Goal: Register for event/course

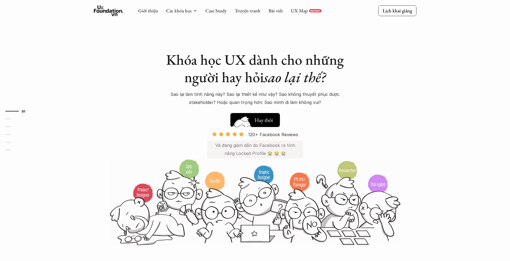
drag, startPoint x: 238, startPoint y: 119, endPoint x: 239, endPoint y: 125, distance: 6.2
click at [238, 120] on img at bounding box center [242, 128] width 29 height 24
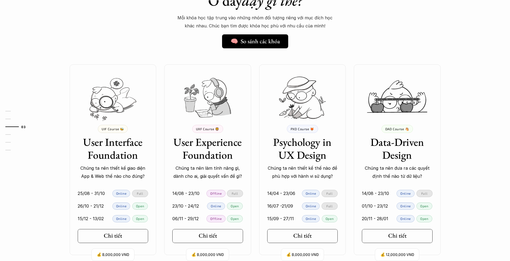
scroll to position [488, 0]
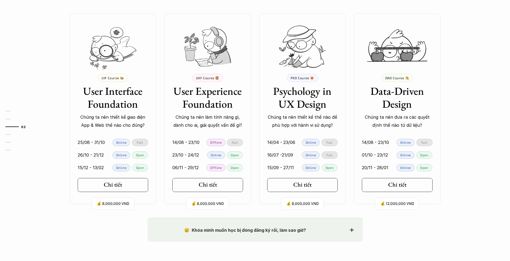
click at [233, 168] on p "Open" at bounding box center [235, 168] width 8 height 4
click at [217, 168] on p "Offline" at bounding box center [215, 168] width 11 height 4
click at [188, 168] on p "06/11 - 29/12" at bounding box center [185, 168] width 26 height 8
click at [203, 187] on h5 "Chi tiết" at bounding box center [205, 184] width 18 height 7
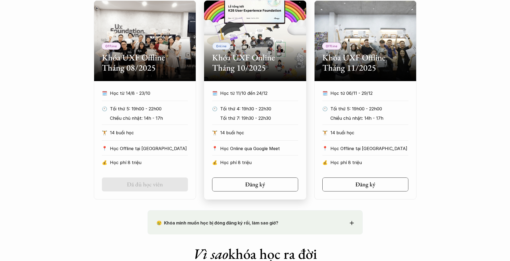
scroll to position [269, 0]
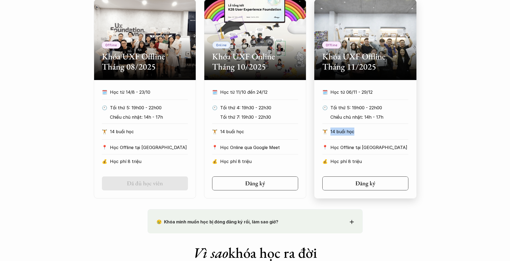
drag, startPoint x: 355, startPoint y: 128, endPoint x: 330, endPoint y: 130, distance: 24.7
click at [330, 130] on div "🏋️ 14 buổi học" at bounding box center [365, 132] width 86 height 8
click at [440, 153] on div "Offline Khóa UXF Offline Tháng 08/2025 🗓️ Học từ 14/8 - 23/10 🕙 Tối thứ 5: 19h0…" at bounding box center [255, 98] width 510 height 199
click at [384, 179] on link "Đăng ký" at bounding box center [365, 184] width 86 height 14
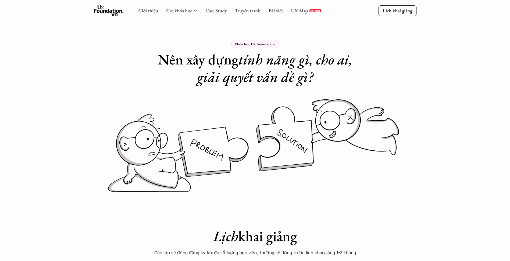
scroll to position [0, 0]
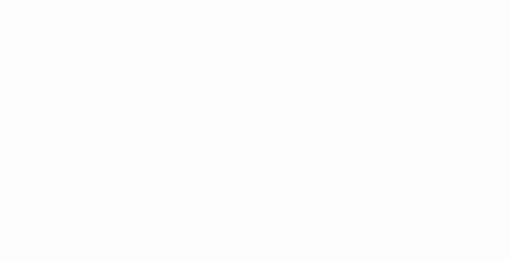
scroll to position [322, 0]
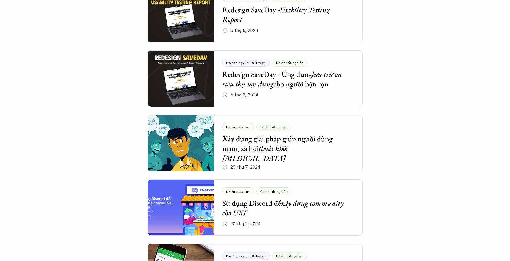
scroll to position [537, 0]
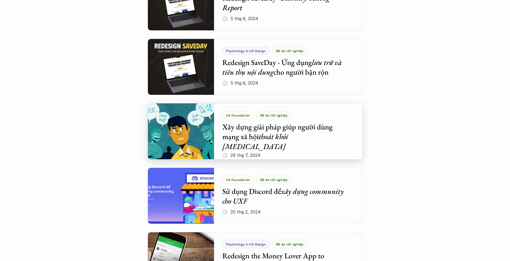
click at [271, 137] on div at bounding box center [255, 131] width 215 height 56
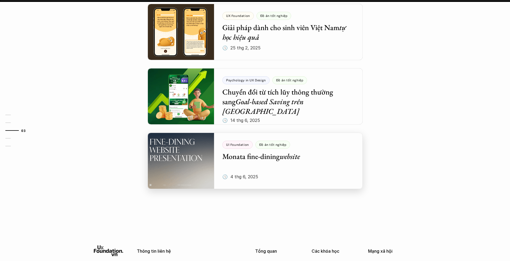
scroll to position [511, 0]
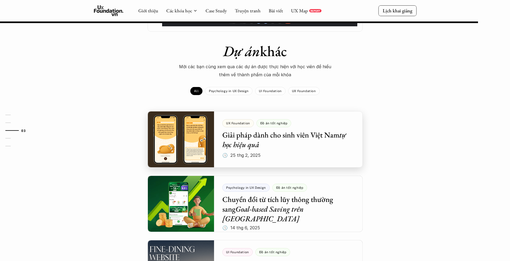
click at [296, 111] on div at bounding box center [255, 139] width 215 height 56
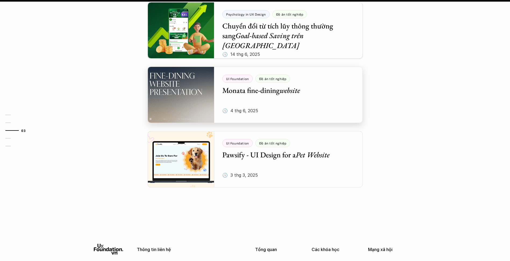
scroll to position [699, 0]
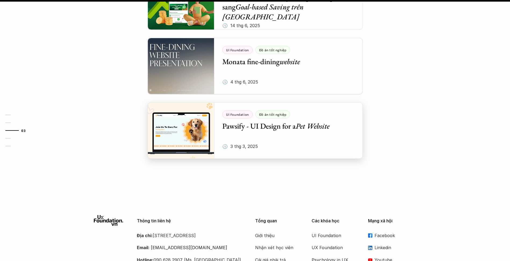
click at [272, 114] on div at bounding box center [255, 130] width 215 height 56
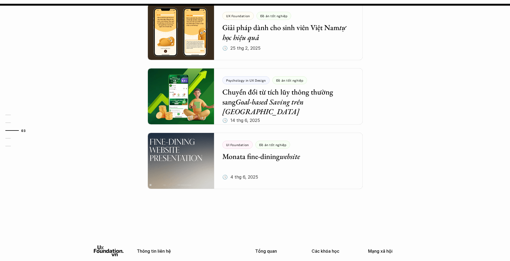
scroll to position [534, 0]
